Goal: Task Accomplishment & Management: Use online tool/utility

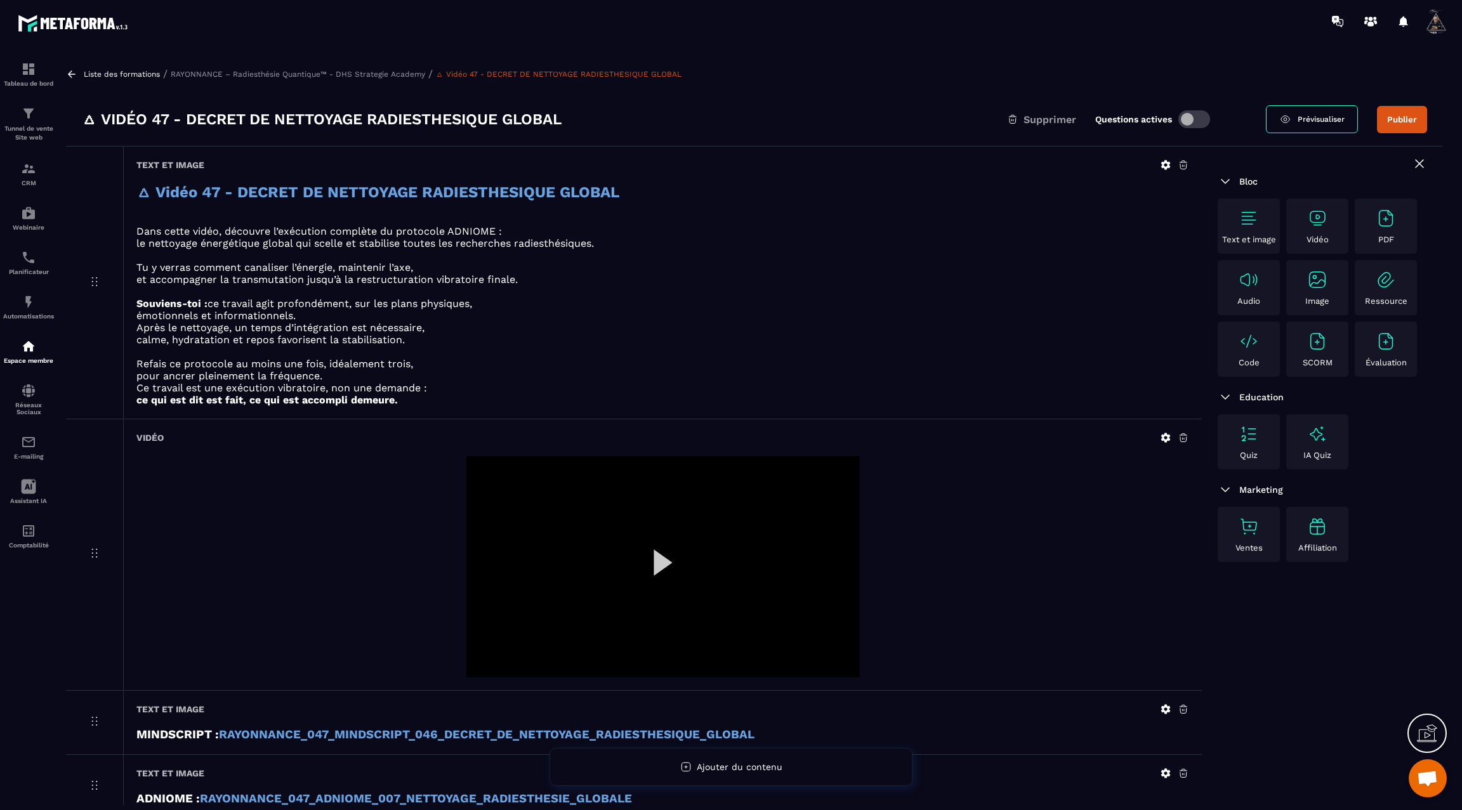
click at [659, 568] on div at bounding box center [662, 566] width 393 height 221
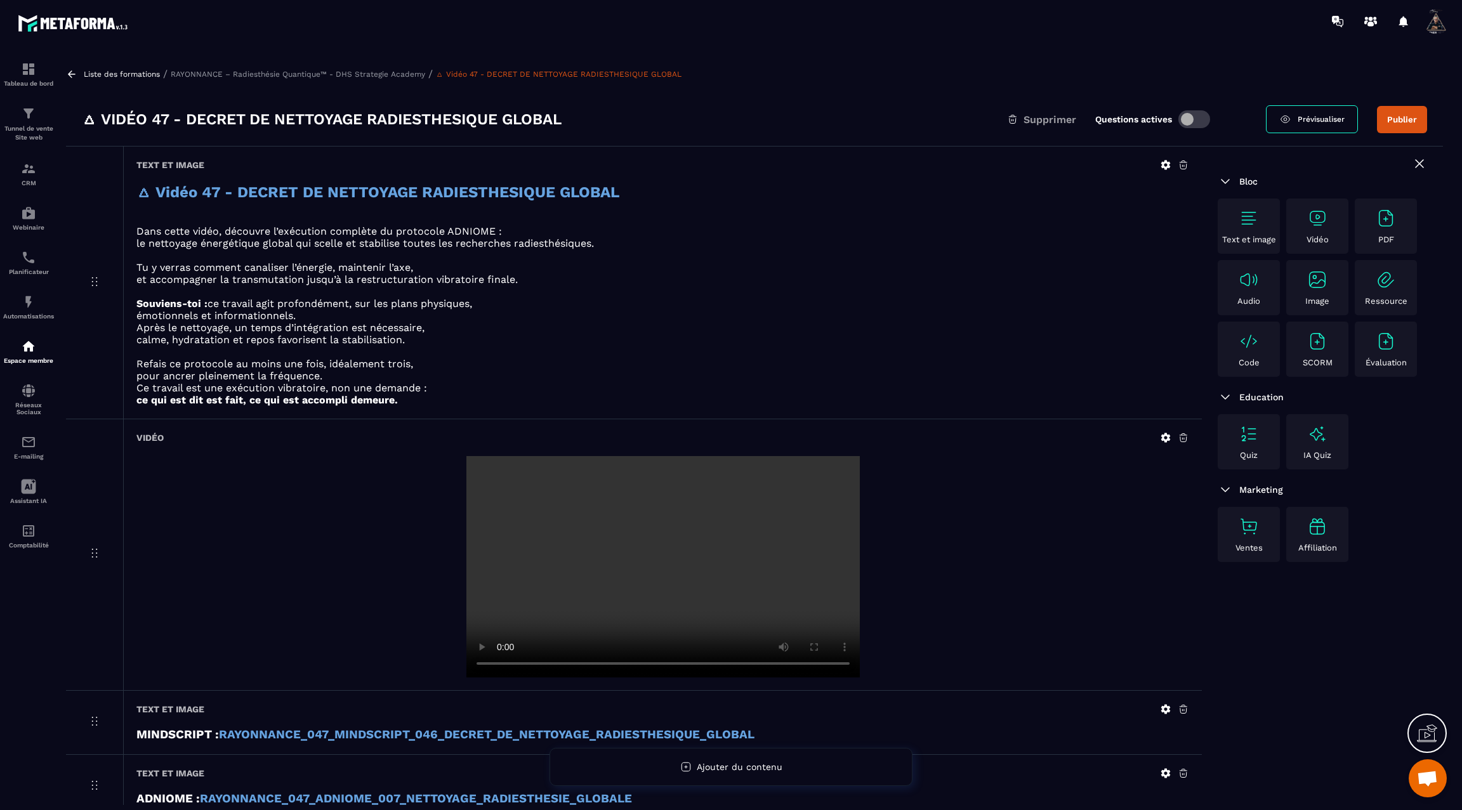
click at [1404, 121] on button "Publier" at bounding box center [1402, 119] width 50 height 27
click at [69, 69] on icon at bounding box center [71, 74] width 11 height 11
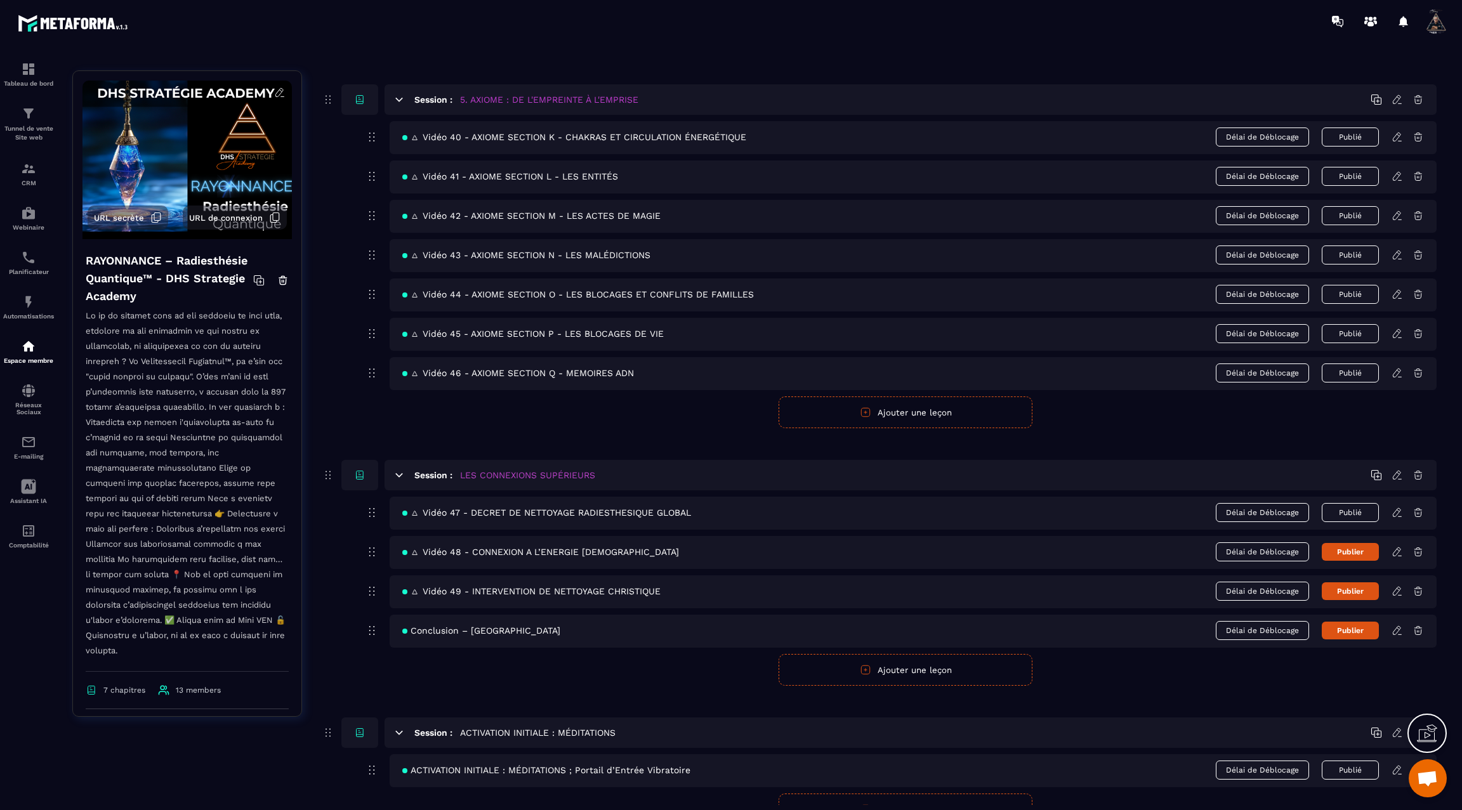
scroll to position [2050, 0]
